Goal: Find specific page/section: Find specific page/section

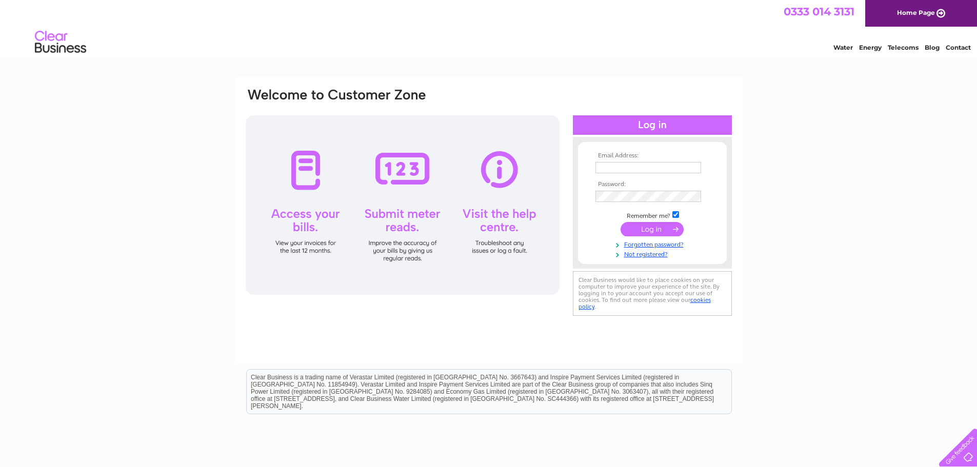
type input "emmawilki@aol.com"
click at [648, 232] on input "submit" at bounding box center [651, 229] width 63 height 14
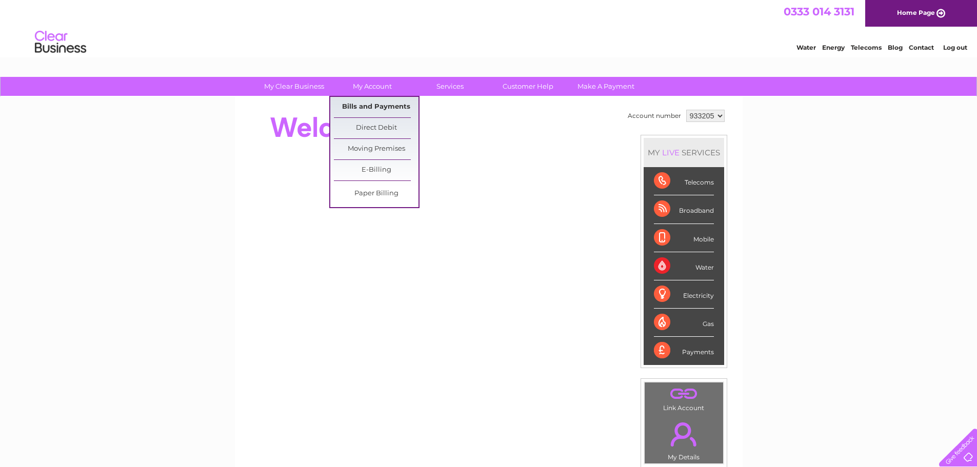
click at [369, 106] on link "Bills and Payments" at bounding box center [376, 107] width 85 height 21
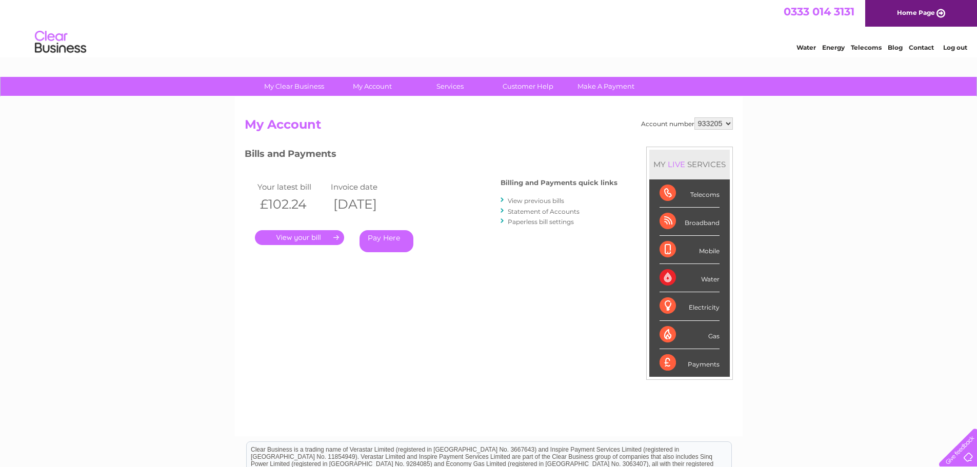
scroll to position [51, 0]
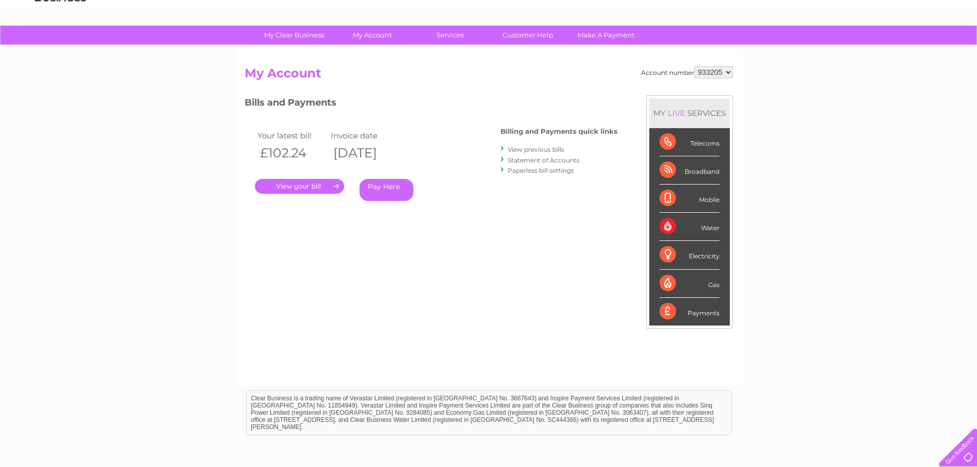
click at [304, 188] on link "." at bounding box center [299, 186] width 89 height 15
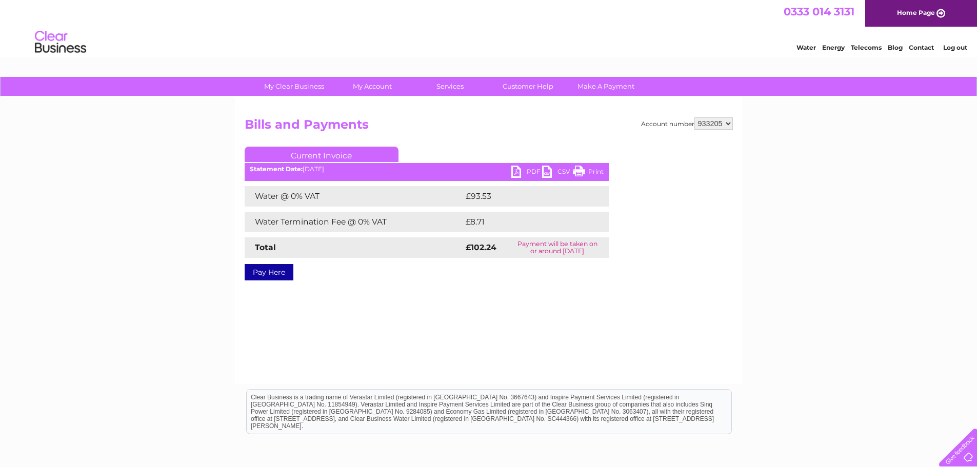
click at [522, 169] on link "PDF" at bounding box center [526, 173] width 31 height 15
